Goal: Task Accomplishment & Management: Use online tool/utility

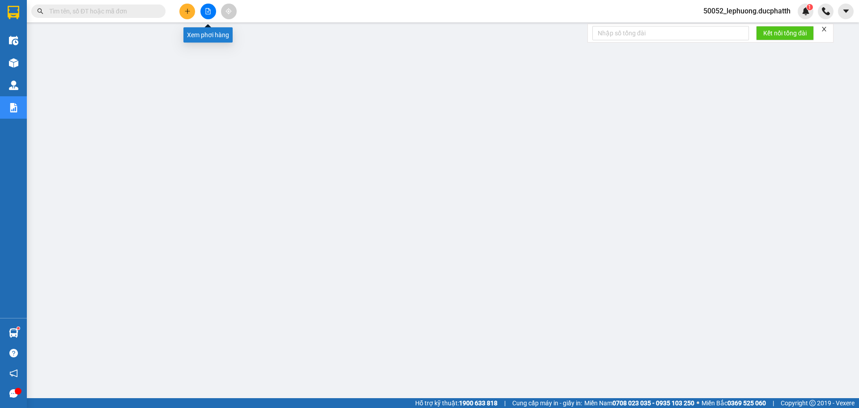
click at [206, 8] on icon "file-add" at bounding box center [208, 11] width 5 height 6
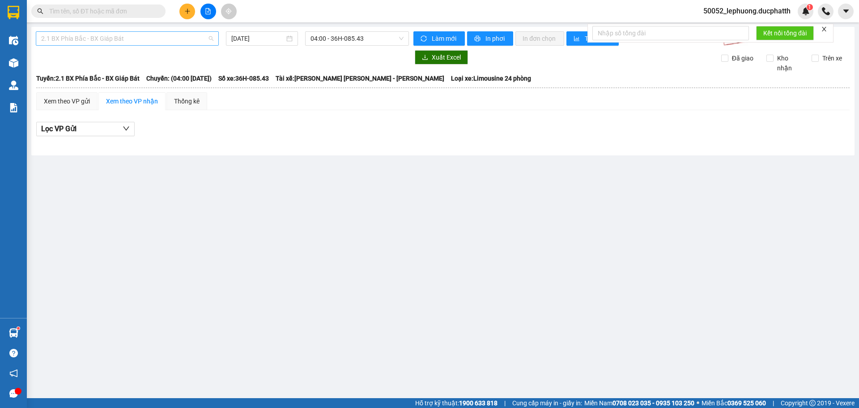
click at [159, 35] on span "2.1 BX Phía Bắc - BX Giáp Bát" at bounding box center [127, 38] width 172 height 13
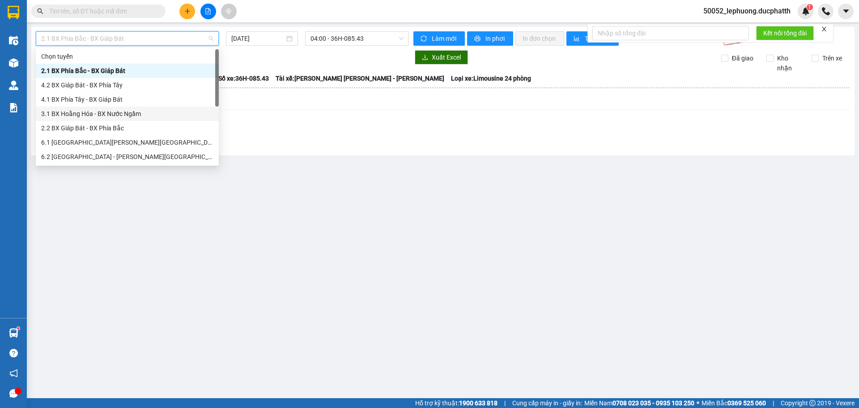
click at [127, 116] on div "3.1 BX Hoằng Hóa - BX Nước Ngầm" at bounding box center [127, 114] width 172 height 10
type input "[DATE]"
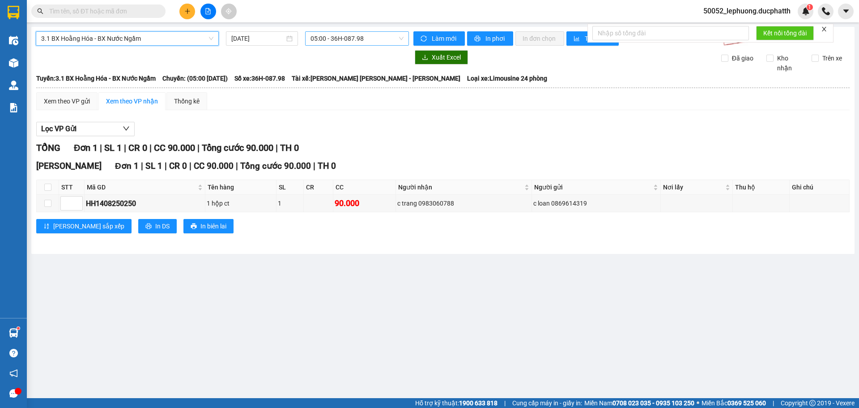
click at [379, 41] on span "05:00 - 36H-087.98" at bounding box center [357, 38] width 93 height 13
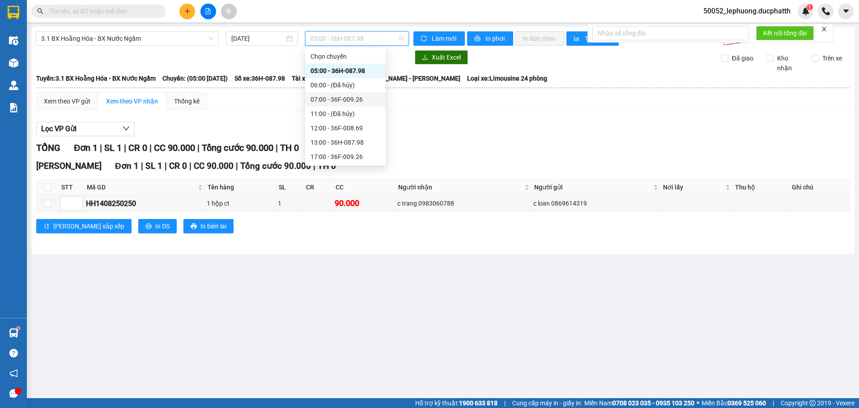
click at [344, 99] on div "07:00 - 36F-009.26" at bounding box center [346, 99] width 70 height 10
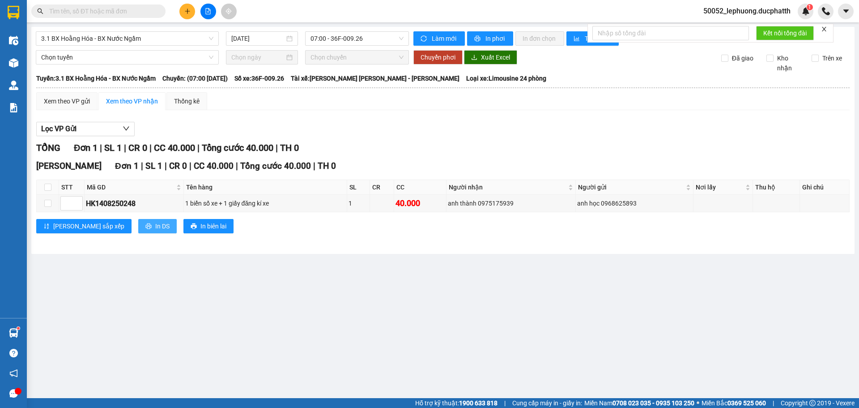
click at [155, 225] on span "In DS" at bounding box center [162, 226] width 14 height 10
